Goal: Transaction & Acquisition: Purchase product/service

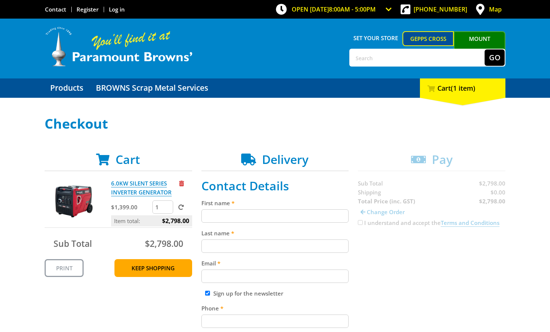
type input "1"
click at [169, 209] on input "1" at bounding box center [162, 206] width 21 height 13
click at [181, 207] on span at bounding box center [181, 207] width 6 height 6
click at [0, 0] on input "submit" at bounding box center [0, 0] width 0 height 0
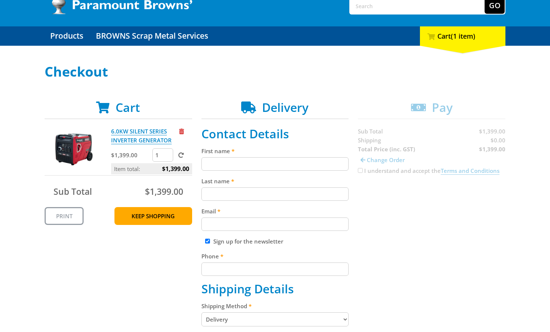
scroll to position [68, 0]
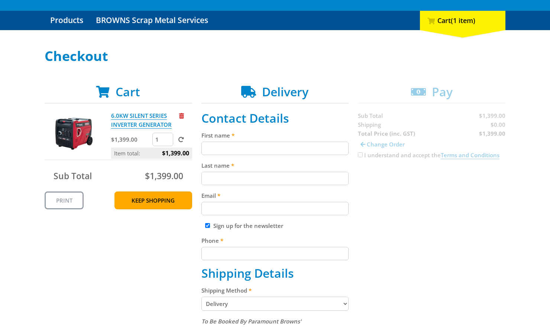
drag, startPoint x: 354, startPoint y: 139, endPoint x: 327, endPoint y: 155, distance: 31.3
click at [352, 142] on div "Cart 6.0KW SILENT SERIES INVERTER GENERATOR $1,399.00 1 Item total: $1,399.00 S…" at bounding box center [275, 322] width 461 height 475
click at [323, 145] on input "First name" at bounding box center [276, 148] width 148 height 13
paste input "[PERSON_NAME]"
type input "[PERSON_NAME]"
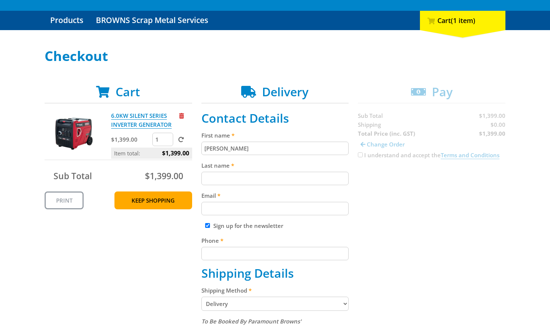
click at [335, 179] on input "Last name" at bounding box center [276, 178] width 148 height 13
paste input "[PERSON_NAME]"
type input "[PERSON_NAME]"
click at [349, 198] on div "Cart 6.0KW SILENT SERIES INVERTER GENERATOR $1,399.00 1 Item total: $1,399.00 S…" at bounding box center [275, 322] width 461 height 475
click at [338, 201] on div "Email" at bounding box center [276, 203] width 148 height 24
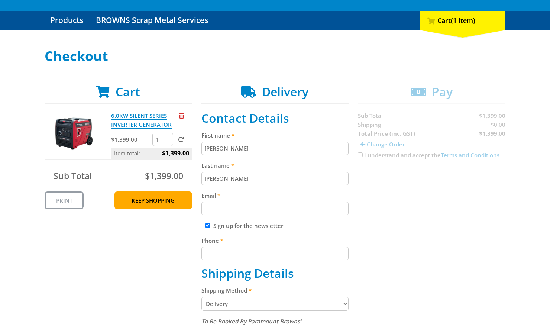
click at [267, 210] on input "Email" at bounding box center [276, 208] width 148 height 13
paste input "[EMAIL_ADDRESS][DOMAIN_NAME]"
type input "[EMAIL_ADDRESS][DOMAIN_NAME]"
click at [286, 251] on input "Phone" at bounding box center [276, 253] width 148 height 13
paste input "[PHONE_NUMBER]"
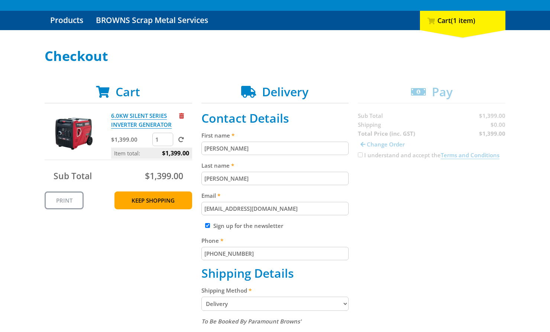
type input "[PHONE_NUMBER]"
click at [429, 227] on div "Cart 6.0KW SILENT SERIES INVERTER GENERATOR $1,399.00 1 Item total: $1,399.00 S…" at bounding box center [275, 322] width 461 height 475
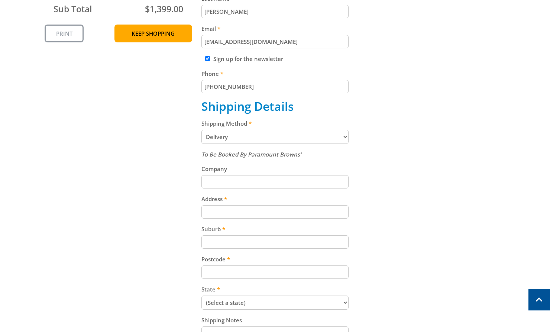
scroll to position [249, 0]
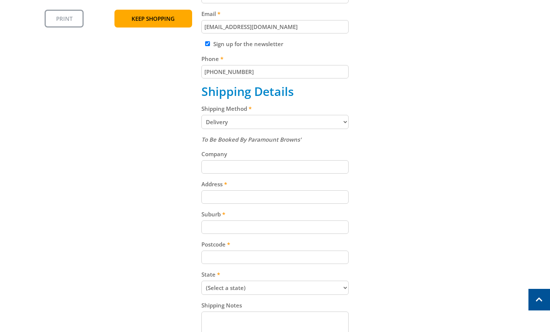
click at [323, 188] on label "Address" at bounding box center [276, 184] width 148 height 9
click at [323, 190] on input "Address" at bounding box center [276, 196] width 148 height 13
click at [328, 199] on input "Address" at bounding box center [276, 196] width 148 height 13
paste input "[STREET_ADDRESS]"
type input "[STREET_ADDRESS]"
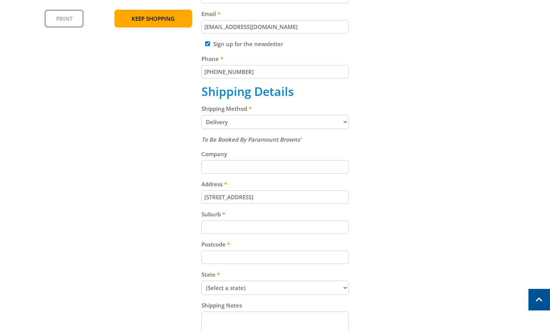
click at [271, 225] on input "Suburb" at bounding box center [276, 226] width 148 height 13
paste input "Gepps Cross"
type input "Gepps Cross"
click at [312, 250] on div "Postcode" at bounding box center [276, 252] width 148 height 24
click at [306, 257] on input "Postcode" at bounding box center [276, 257] width 148 height 13
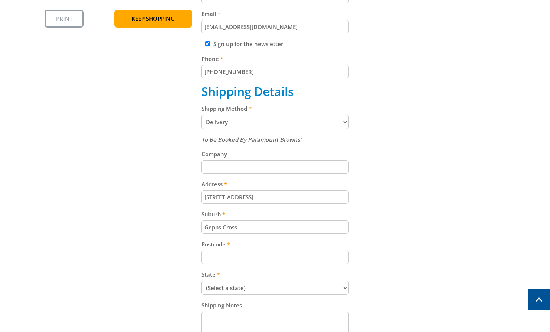
paste input "5094"
type input "5094"
click at [309, 281] on select "(Select a state) [GEOGRAPHIC_DATA] [GEOGRAPHIC_DATA] [GEOGRAPHIC_DATA] [GEOGRAP…" at bounding box center [276, 288] width 148 height 14
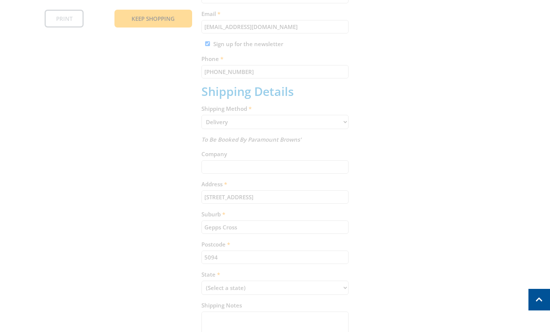
select select "SA"
click at [202, 281] on select "(Select a state) [GEOGRAPHIC_DATA] [GEOGRAPHIC_DATA] [GEOGRAPHIC_DATA] [GEOGRAP…" at bounding box center [276, 288] width 148 height 14
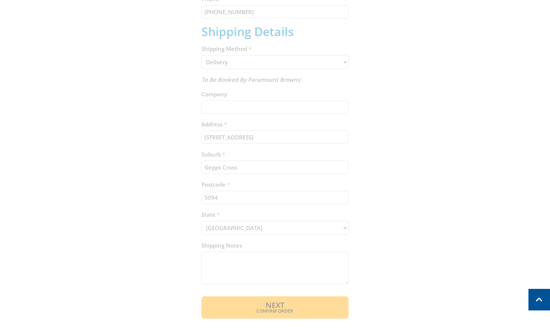
scroll to position [323, 0]
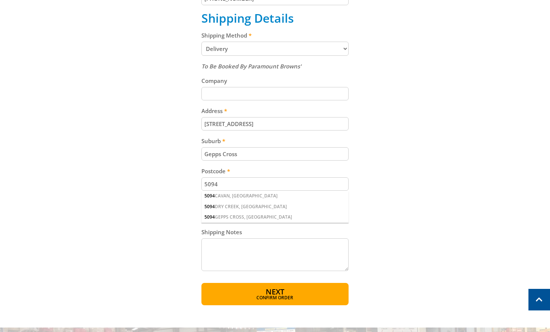
click at [317, 310] on div "OPEN [DATE] 8:00am - 5:00pm Trading Hours Hardware & Machinery Wed 8:00am - 5:0…" at bounding box center [275, 150] width 550 height 947
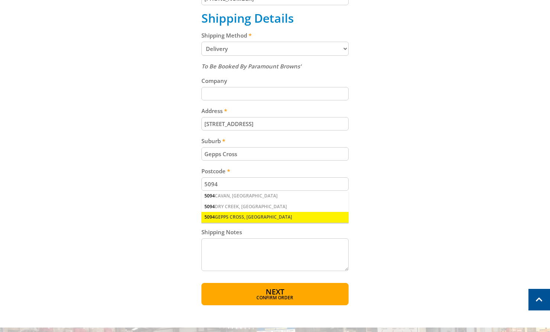
click at [234, 217] on div "5094 GEPPS CROSS, [GEOGRAPHIC_DATA]" at bounding box center [276, 217] width 148 height 10
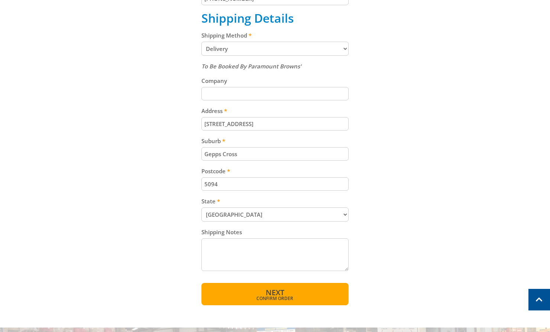
click at [270, 291] on span "Next" at bounding box center [275, 292] width 19 height 10
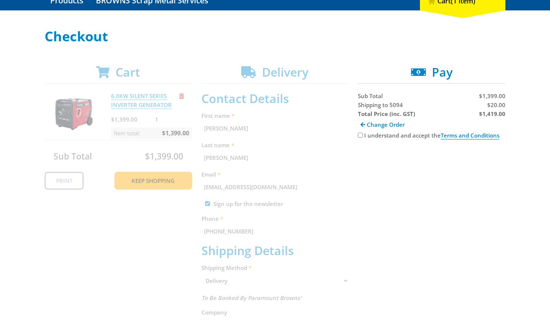
scroll to position [88, 0]
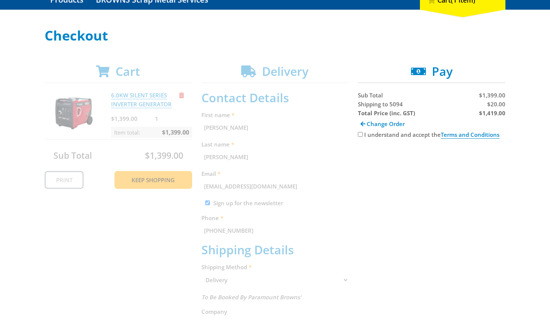
click at [361, 135] on input "I understand and accept the Terms and Conditions" at bounding box center [360, 134] width 5 height 5
checkbox input "true"
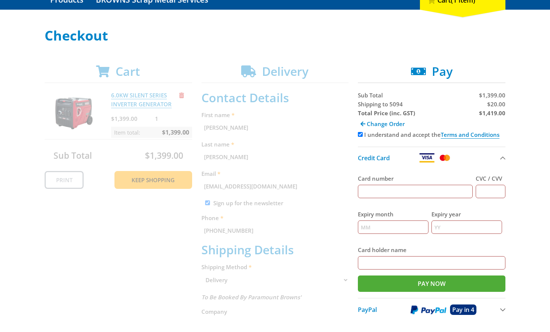
click at [404, 199] on div "Card number" at bounding box center [415, 186] width 115 height 36
click at [401, 195] on input "Card number" at bounding box center [415, 191] width 115 height 13
type input "[CREDIT_CARD_NUMBER]"
type input "123"
type input "12"
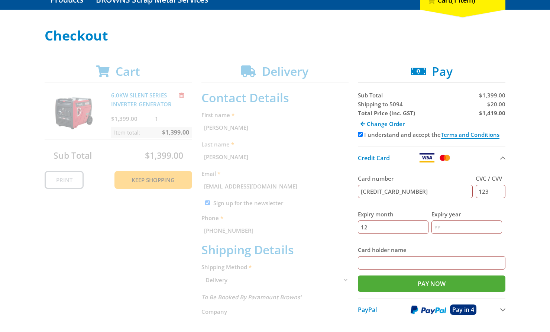
type input "2025"
type input "johnsmith"
click at [498, 105] on span "$20.00" at bounding box center [496, 103] width 18 height 7
copy span "20.00"
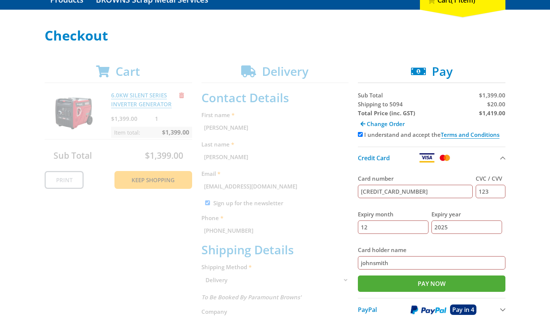
click at [497, 113] on strong "$1,419.00" at bounding box center [492, 112] width 26 height 7
copy strong "1,419.00"
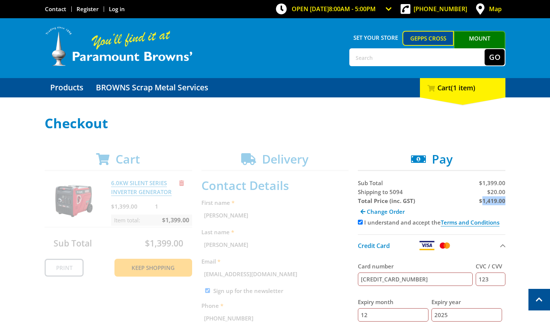
scroll to position [0, 0]
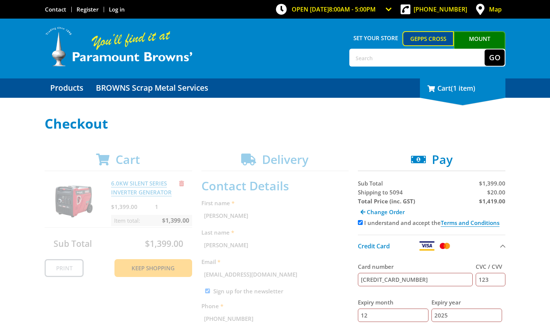
click at [463, 93] on div "1 Cart (1 item)" at bounding box center [463, 87] width 86 height 19
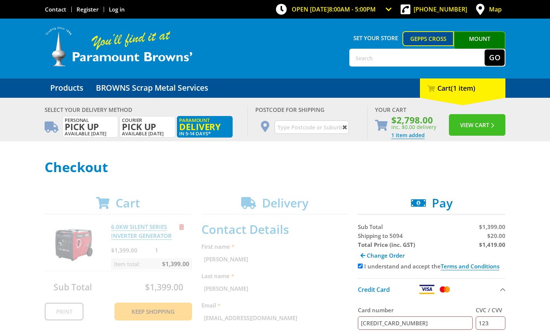
click at [464, 121] on button "View Cart" at bounding box center [477, 125] width 57 height 22
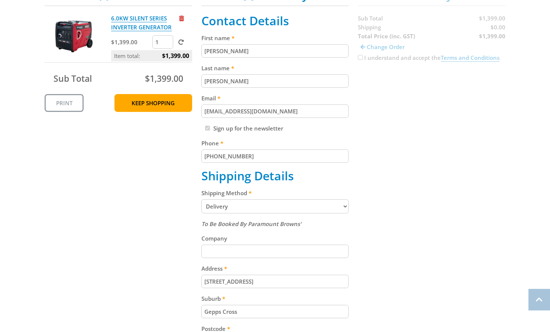
scroll to position [175, 0]
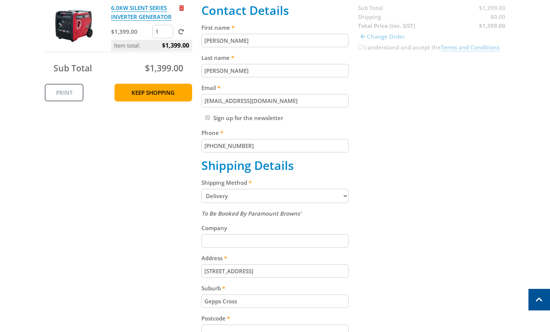
click at [246, 197] on select "Pickup from Gepps Cross Delivery" at bounding box center [276, 196] width 148 height 14
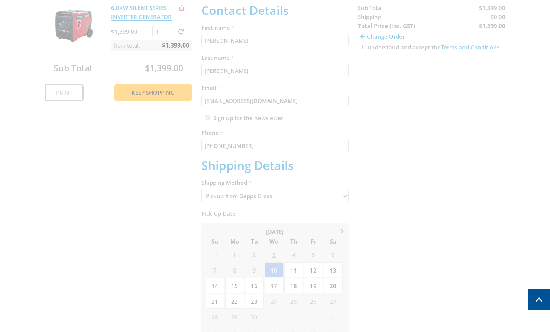
click at [265, 198] on select "Pickup from Gepps Cross Delivery" at bounding box center [276, 196] width 148 height 14
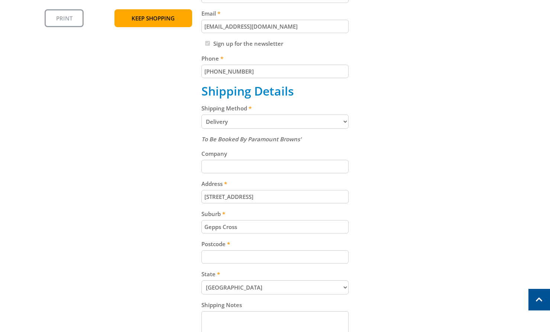
scroll to position [263, 0]
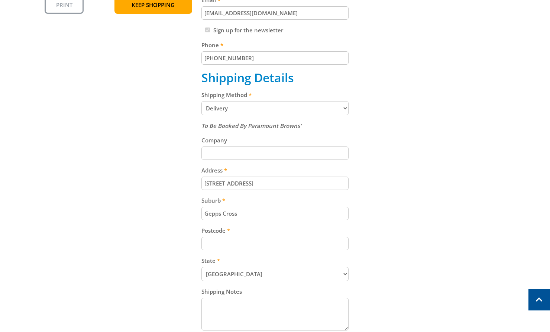
click at [278, 110] on select "Pickup from Gepps Cross Delivery" at bounding box center [276, 108] width 148 height 14
select select "Pickup"
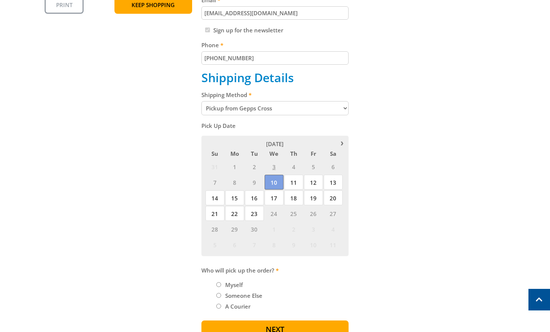
click at [276, 179] on span "10" at bounding box center [274, 182] width 19 height 15
click at [295, 181] on span "11" at bounding box center [293, 182] width 19 height 15
click at [279, 186] on span "10" at bounding box center [274, 182] width 19 height 15
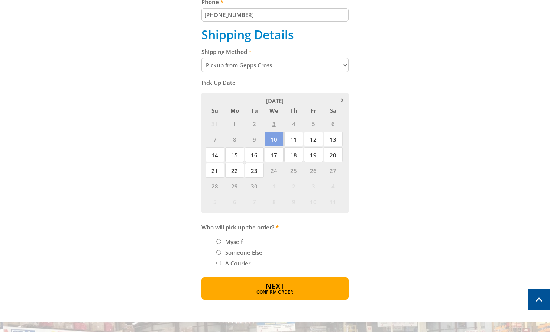
scroll to position [316, 0]
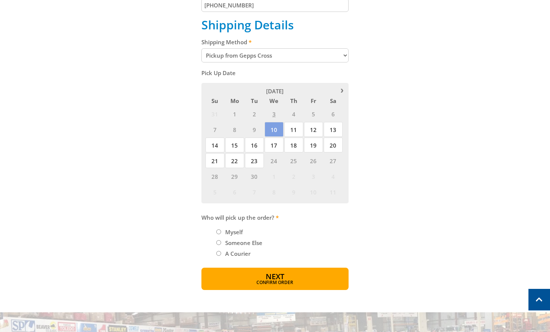
click at [238, 228] on label "Myself" at bounding box center [234, 232] width 23 height 13
click at [221, 229] on input "Myself" at bounding box center [218, 231] width 5 height 5
radio input "true"
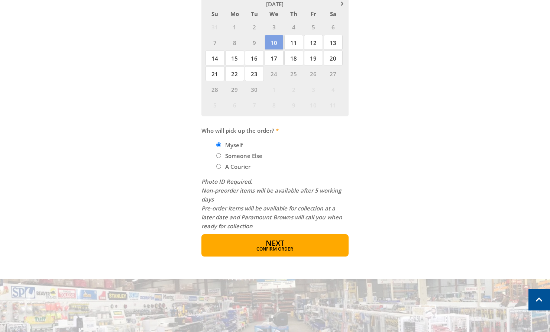
scroll to position [428, 0]
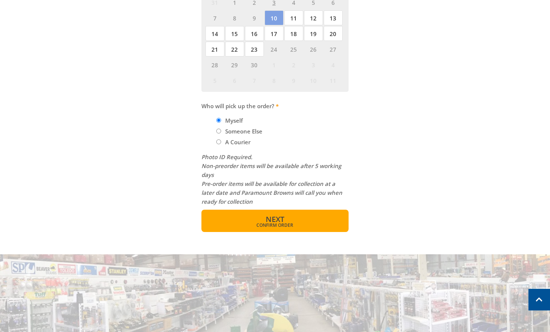
click at [284, 220] on span "Next" at bounding box center [275, 219] width 19 height 10
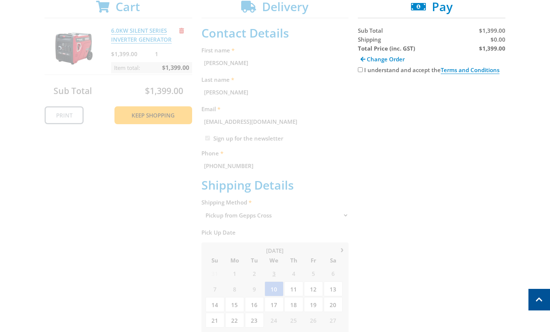
scroll to position [152, 0]
click at [362, 70] on div "I understand and accept the Terms and Conditions" at bounding box center [432, 70] width 148 height 9
click at [362, 70] on input "I understand and accept the Terms and Conditions" at bounding box center [360, 70] width 5 height 5
checkbox input "true"
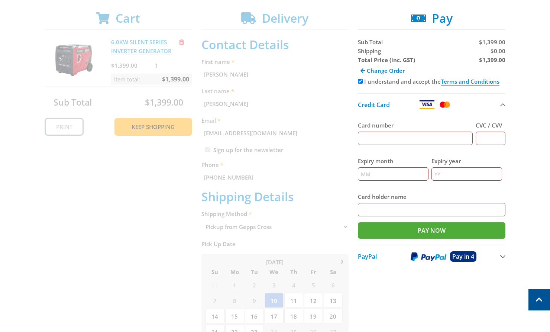
scroll to position [141, 0]
click at [406, 139] on input "Card number" at bounding box center [415, 138] width 115 height 13
type input "[CREDIT_CARD_NUMBER]"
type input "123"
type input "12"
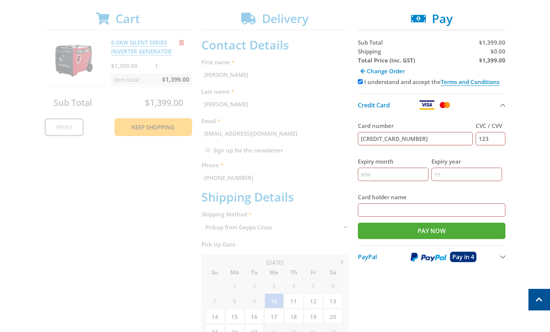
type input "2025"
type input "johnsmith"
